Goal: Navigation & Orientation: Find specific page/section

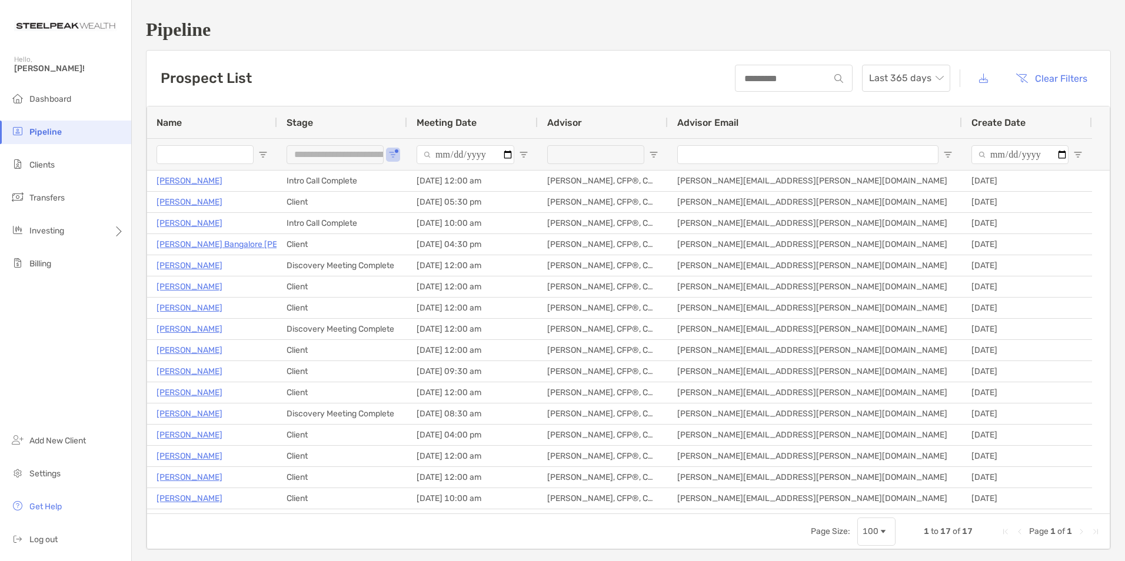
click at [52, 129] on span "Pipeline" at bounding box center [45, 132] width 32 height 10
click at [69, 167] on li "Clients" at bounding box center [65, 166] width 131 height 24
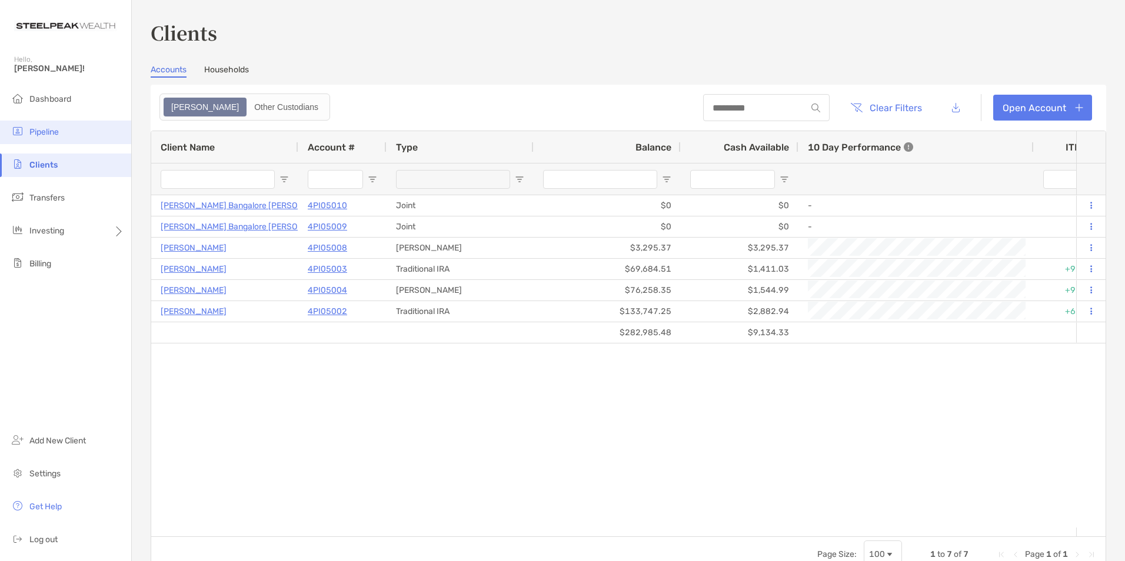
click at [45, 129] on span "Pipeline" at bounding box center [43, 132] width 29 height 10
